Goal: Task Accomplishment & Management: Manage account settings

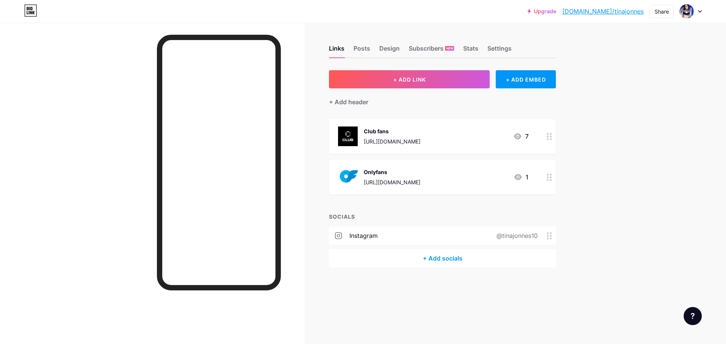
click at [393, 181] on div "[URL][DOMAIN_NAME]" at bounding box center [392, 182] width 57 height 8
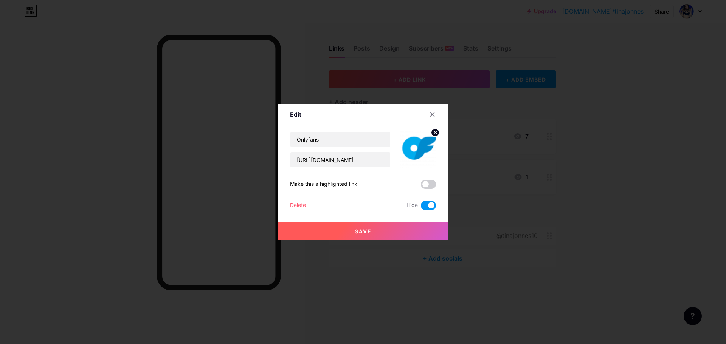
click at [430, 207] on span at bounding box center [428, 205] width 15 height 9
click at [421, 208] on input "checkbox" at bounding box center [421, 208] width 0 height 0
click at [381, 230] on button "Save" at bounding box center [363, 231] width 170 height 18
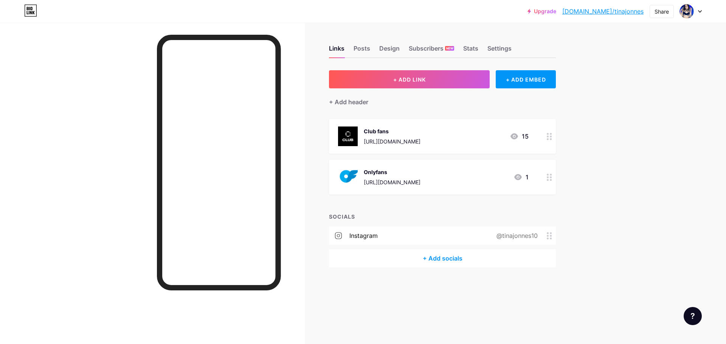
click at [492, 139] on div "Club fans [URL][DOMAIN_NAME] 15" at bounding box center [433, 137] width 190 height 20
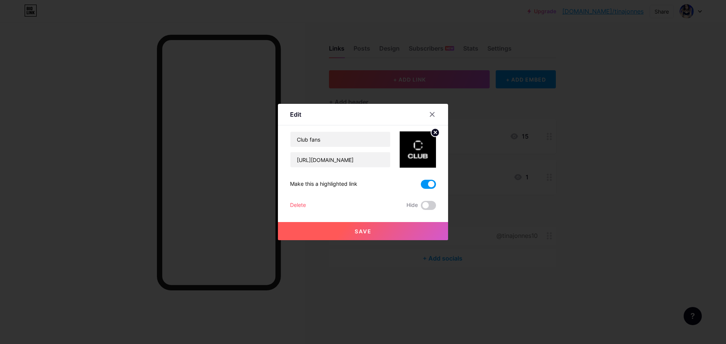
click at [423, 187] on span at bounding box center [428, 184] width 15 height 9
click at [421, 186] on input "checkbox" at bounding box center [421, 186] width 0 height 0
click at [396, 229] on button "Save" at bounding box center [363, 231] width 170 height 18
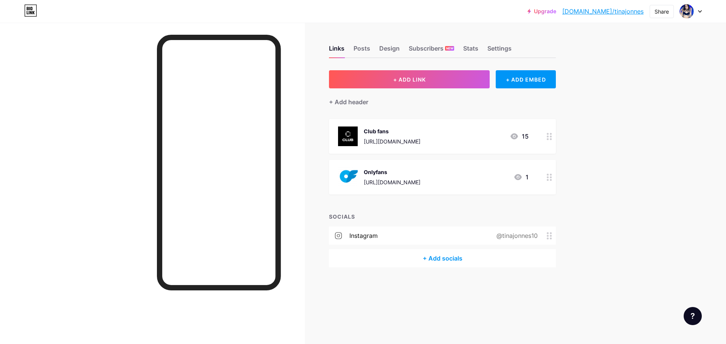
click at [505, 138] on div "Club fans [URL][DOMAIN_NAME] 15" at bounding box center [433, 137] width 190 height 20
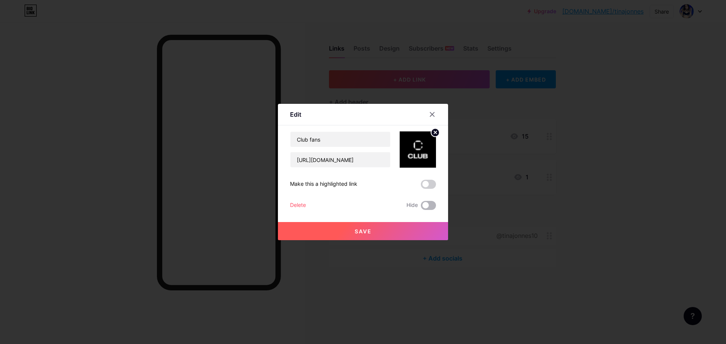
click at [429, 201] on span at bounding box center [428, 205] width 15 height 9
click at [421, 208] on input "checkbox" at bounding box center [421, 208] width 0 height 0
click at [352, 237] on button "Save" at bounding box center [363, 231] width 170 height 18
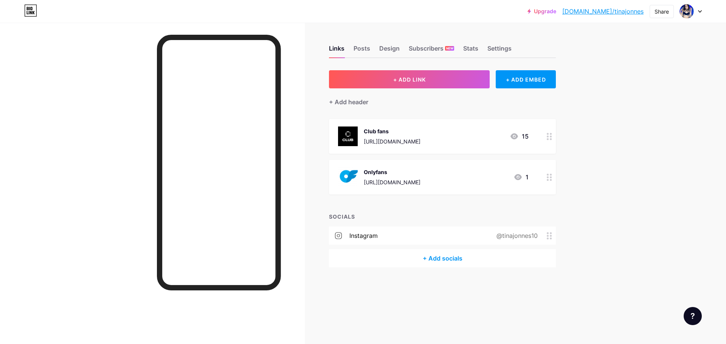
click at [420, 183] on div "[URL][DOMAIN_NAME]" at bounding box center [392, 182] width 57 height 8
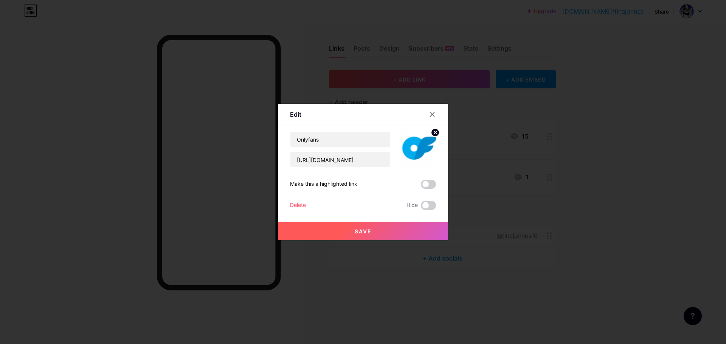
click at [418, 184] on div "Make this a highlighted link" at bounding box center [363, 184] width 146 height 9
click at [430, 184] on span at bounding box center [428, 184] width 15 height 9
click at [421, 186] on input "checkbox" at bounding box center [421, 186] width 0 height 0
click at [351, 226] on button "Save" at bounding box center [363, 231] width 170 height 18
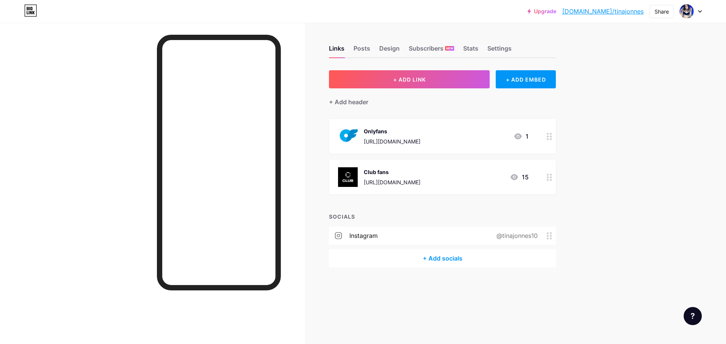
click at [432, 254] on div "+ Add socials" at bounding box center [442, 258] width 227 height 18
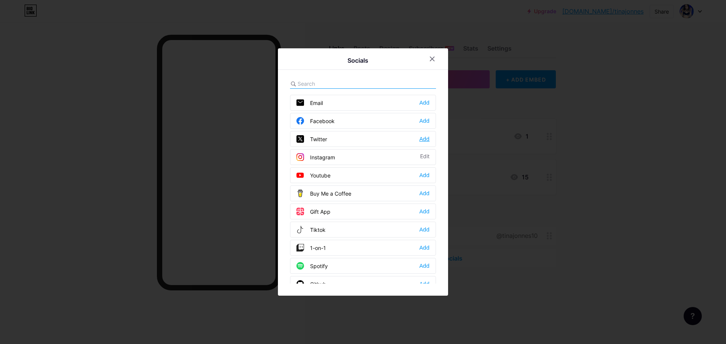
click at [426, 141] on div "Add" at bounding box center [424, 139] width 10 height 8
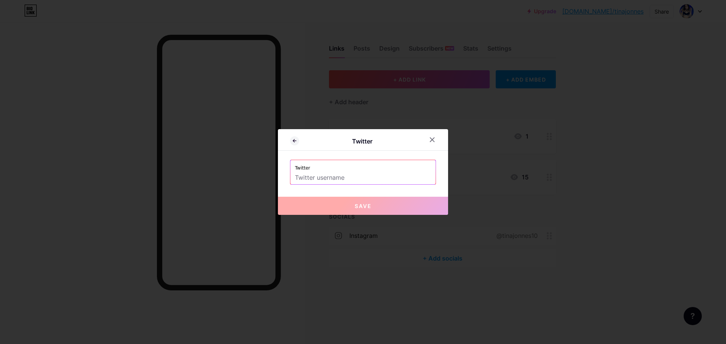
click at [341, 178] on input "text" at bounding box center [363, 178] width 136 height 13
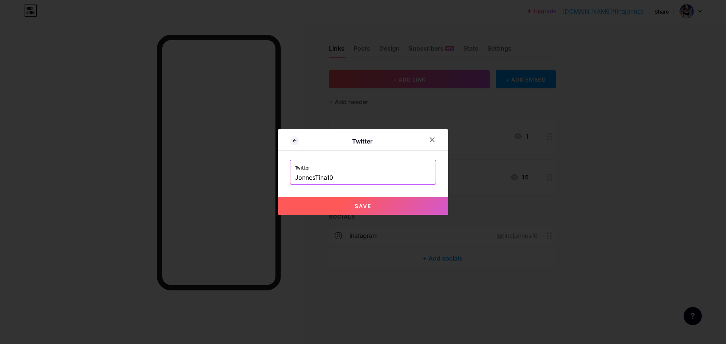
click at [355, 210] on button "Save" at bounding box center [363, 206] width 170 height 18
type input "[URL][DOMAIN_NAME]"
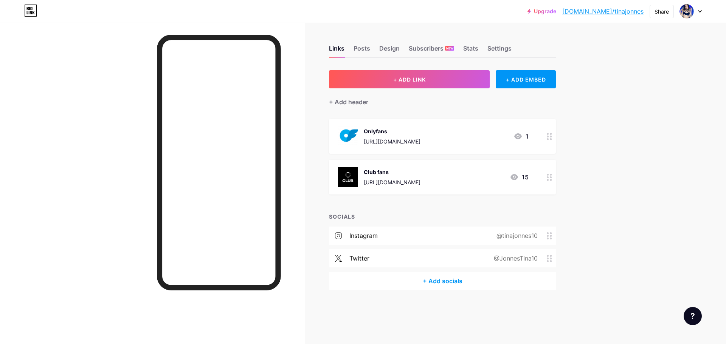
click at [725, 88] on div "Upgrade [DOMAIN_NAME]/tinajo... [DOMAIN_NAME]/tinajonnes Share Switch accounts …" at bounding box center [363, 172] width 726 height 344
click at [449, 283] on div "+ Add socials" at bounding box center [442, 281] width 227 height 18
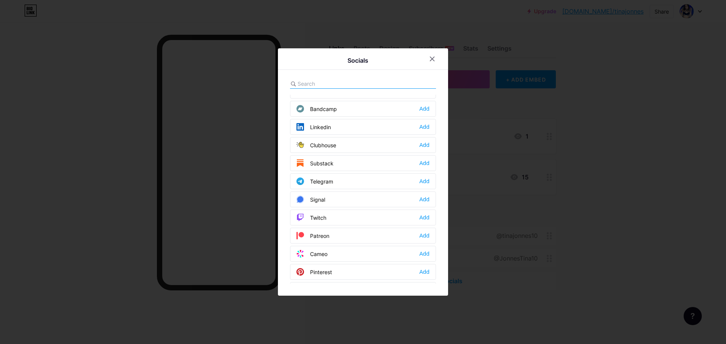
scroll to position [340, 0]
click at [339, 148] on div "Telegram Add" at bounding box center [363, 144] width 146 height 16
